Goal: Task Accomplishment & Management: Manage account settings

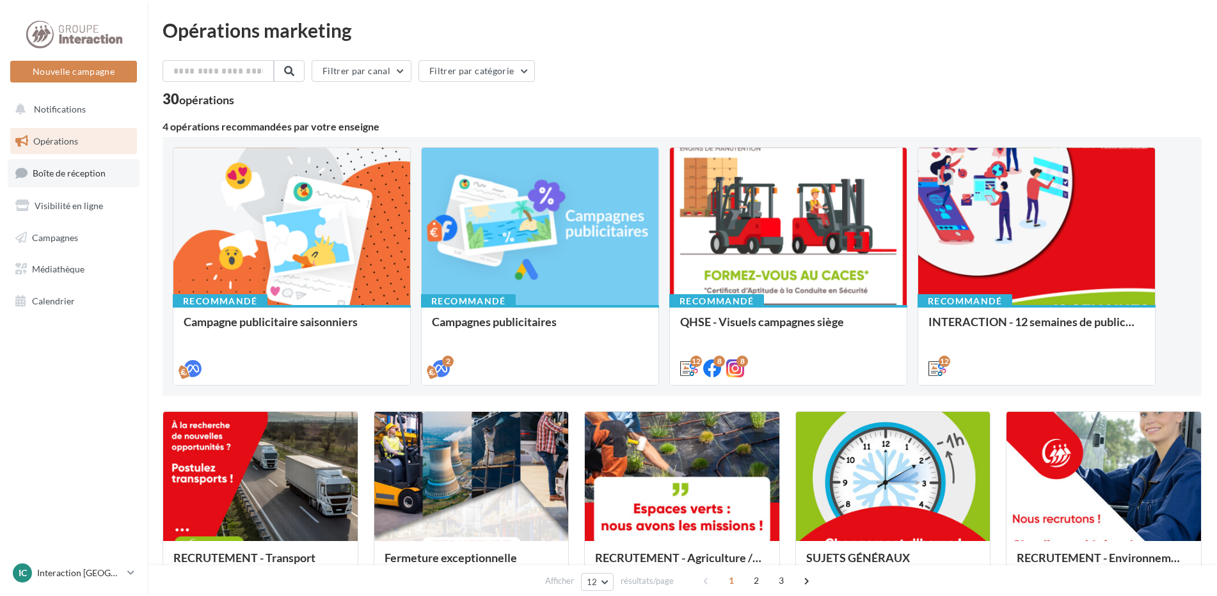
click at [56, 169] on span "Boîte de réception" at bounding box center [69, 173] width 73 height 11
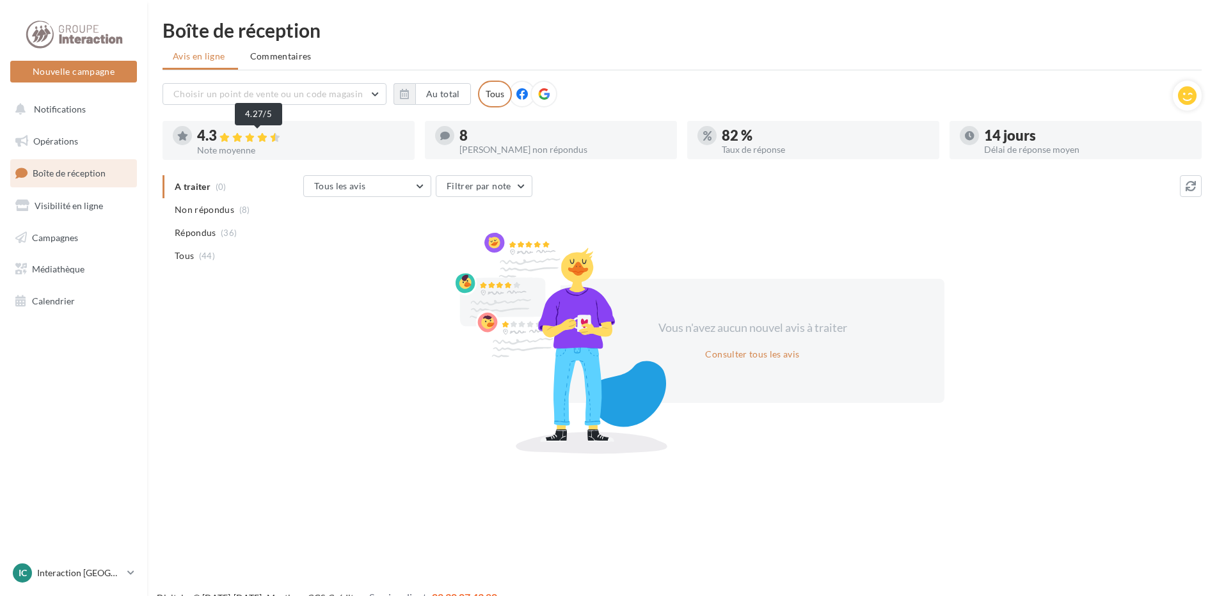
click at [242, 138] on icon at bounding box center [237, 137] width 10 height 9
click at [500, 140] on div "8" at bounding box center [562, 136] width 207 height 14
click at [449, 129] on div at bounding box center [444, 135] width 19 height 19
click at [457, 132] on div "8 Avis non répondus" at bounding box center [551, 140] width 232 height 28
click at [233, 210] on li "Non répondus (8)" at bounding box center [230, 209] width 136 height 23
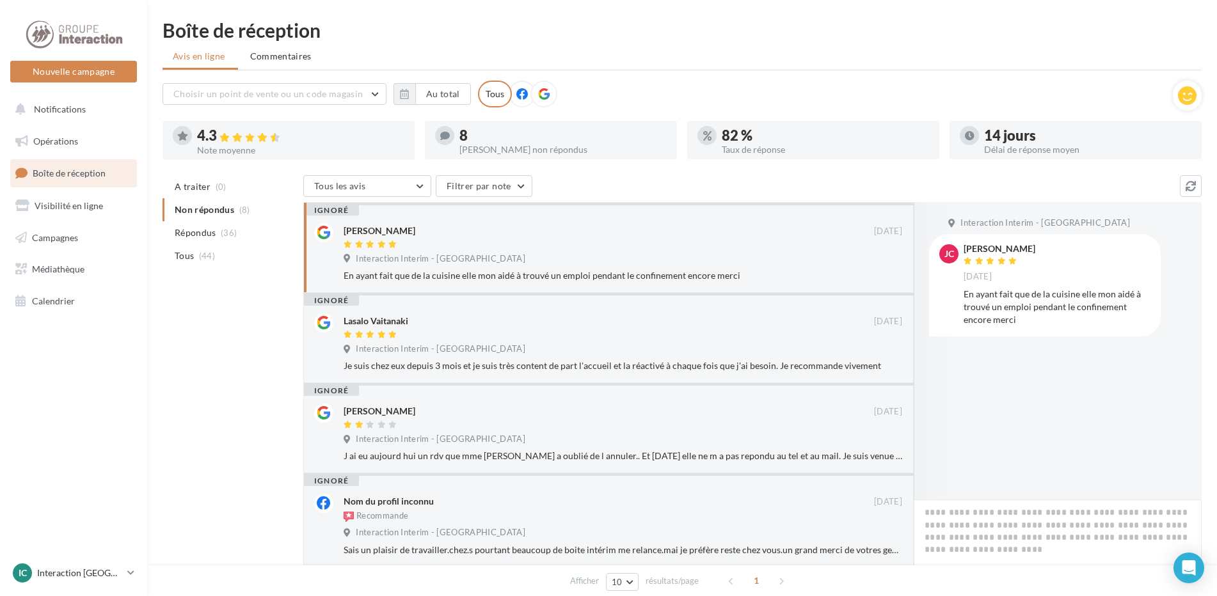
click at [235, 240] on li "Répondus (36)" at bounding box center [230, 232] width 136 height 23
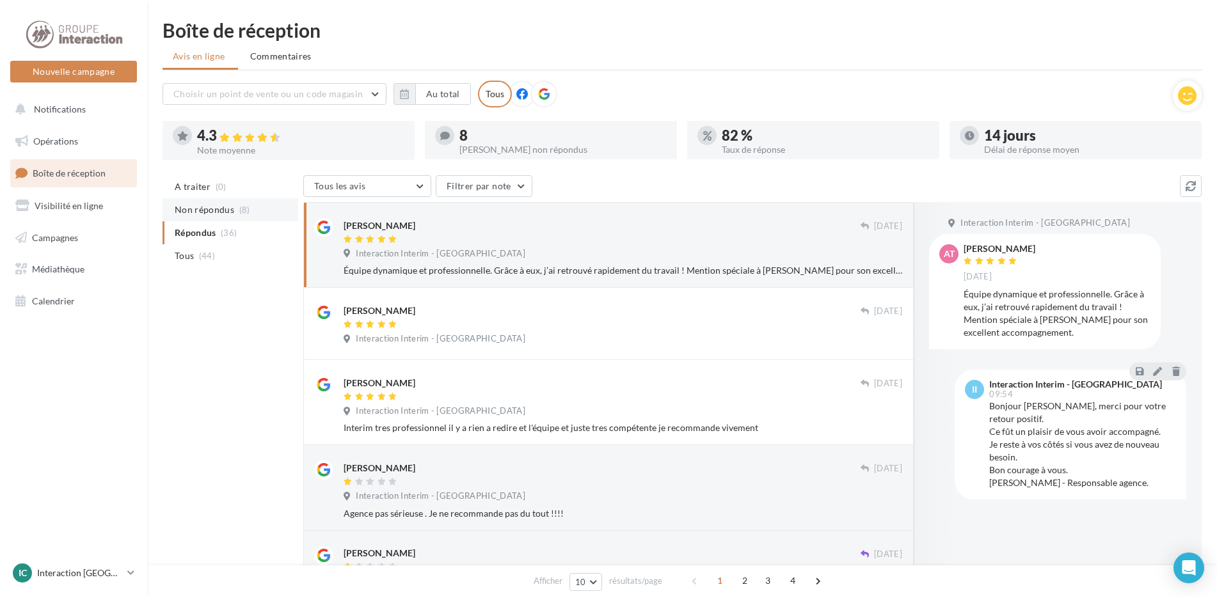
click at [223, 212] on span "Non répondus" at bounding box center [204, 209] width 59 height 13
